Goal: Task Accomplishment & Management: Use online tool/utility

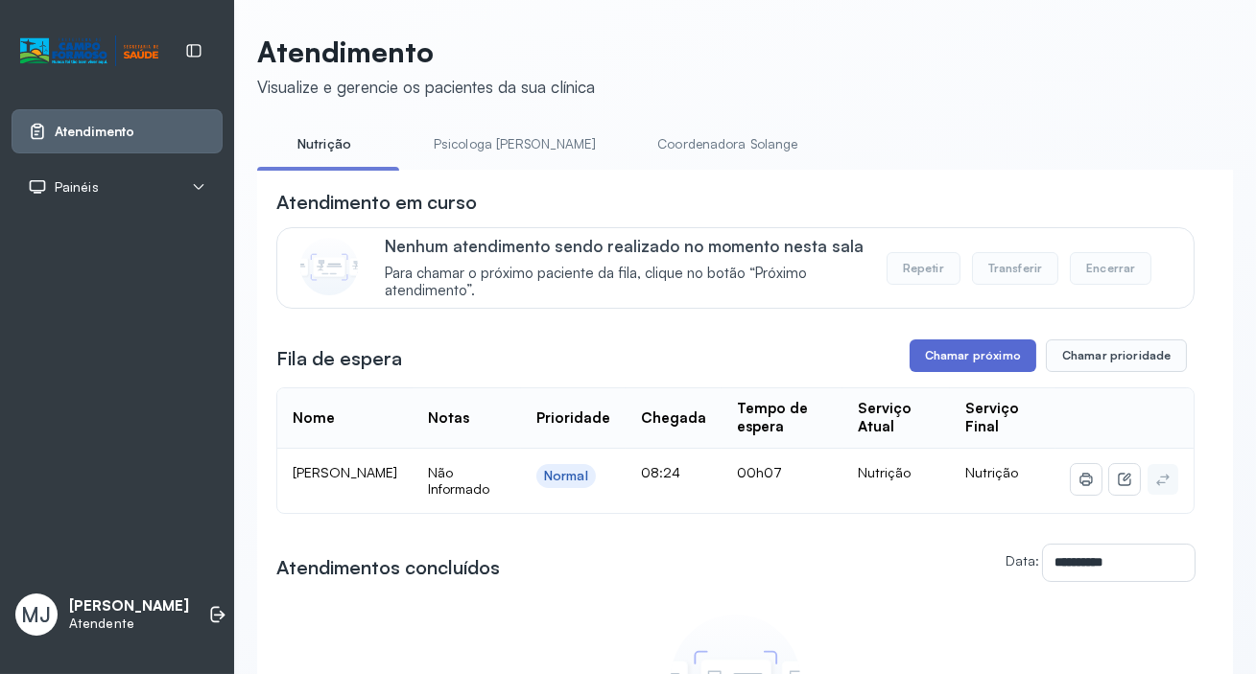
click at [945, 359] on button "Chamar próximo" at bounding box center [972, 356] width 127 height 33
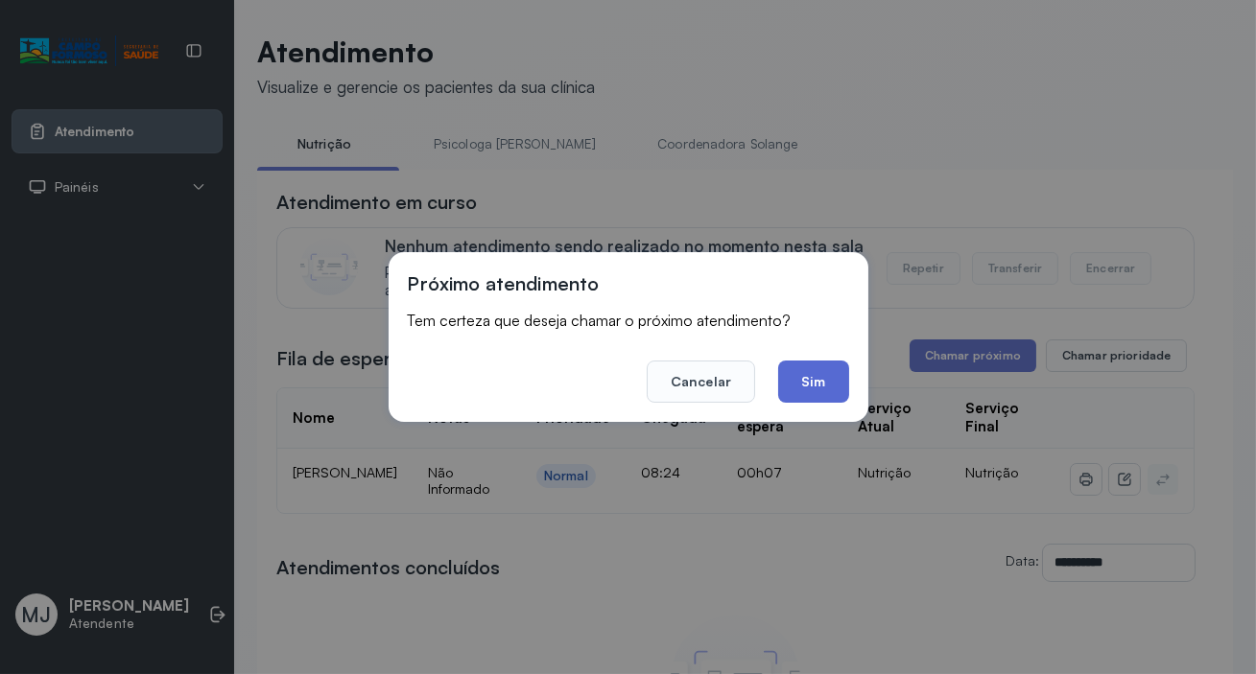
click at [818, 383] on button "Sim" at bounding box center [813, 382] width 70 height 42
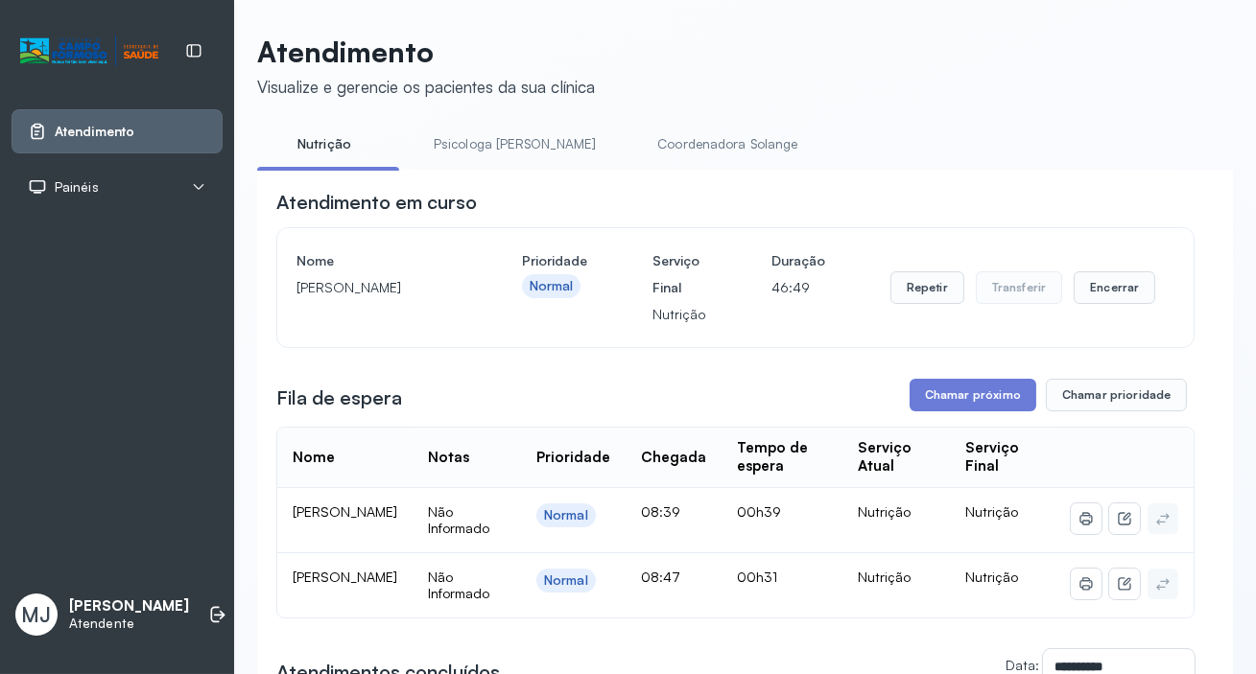
drag, startPoint x: 299, startPoint y: 294, endPoint x: 385, endPoint y: 324, distance: 90.7
click at [385, 301] on p "[PERSON_NAME]" at bounding box center [376, 287] width 160 height 27
copy p "[PERSON_NAME]"
click at [1091, 288] on button "Encerrar" at bounding box center [1114, 287] width 82 height 33
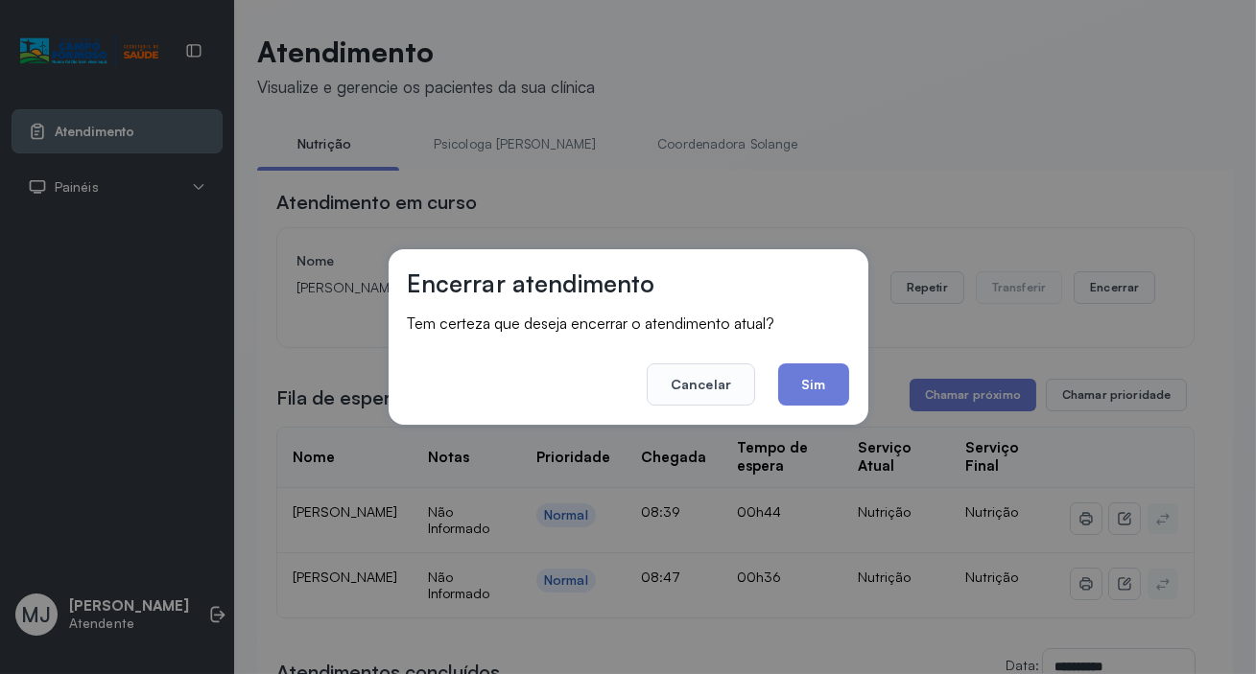
click at [828, 381] on button "Sim" at bounding box center [813, 385] width 70 height 42
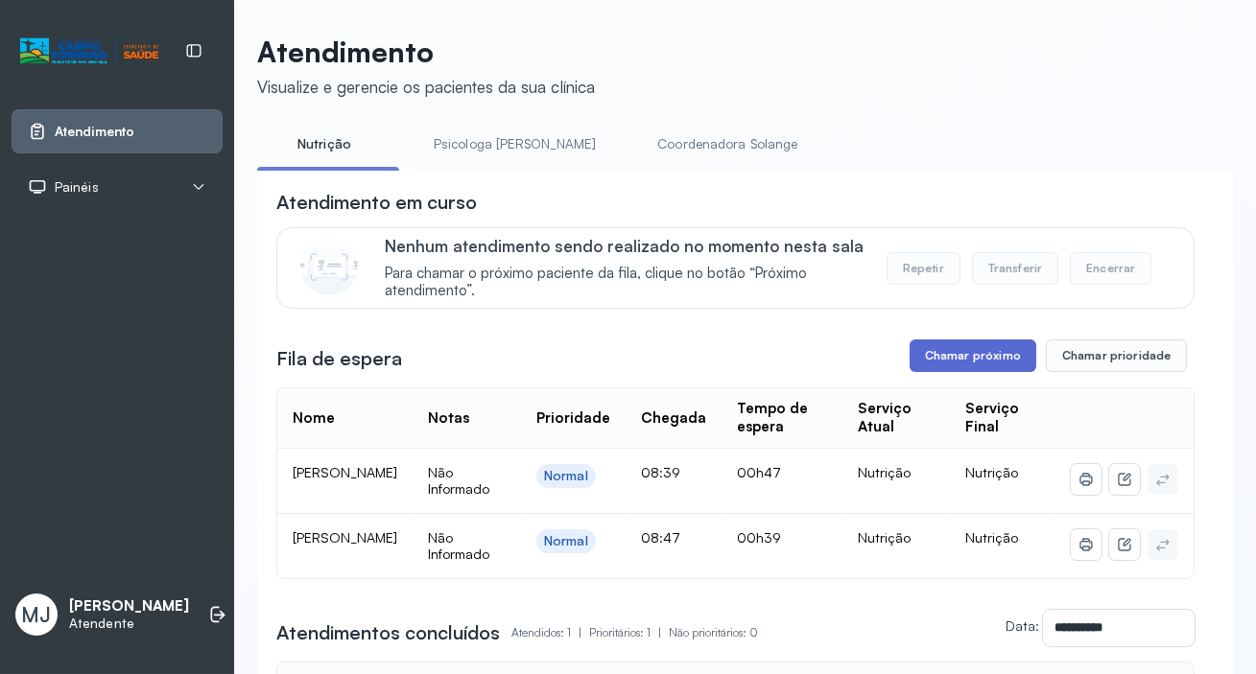
click at [986, 367] on button "Chamar próximo" at bounding box center [972, 356] width 127 height 33
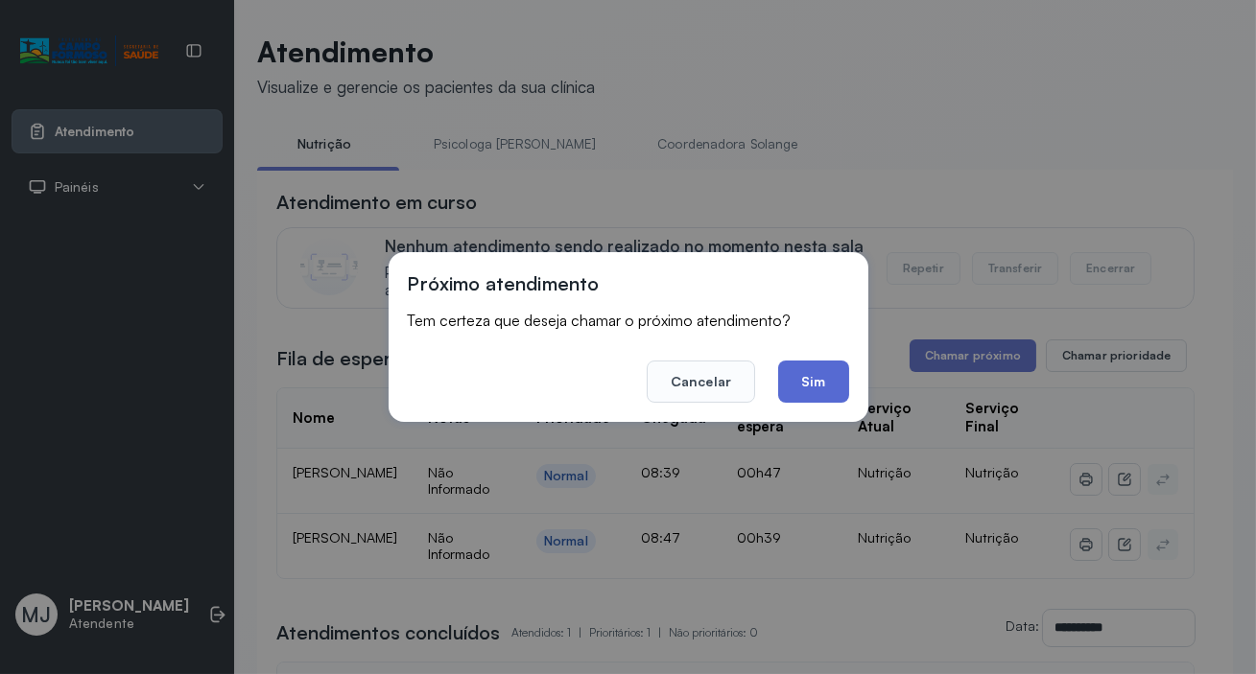
click at [821, 380] on button "Sim" at bounding box center [813, 382] width 70 height 42
